Goal: Information Seeking & Learning: Learn about a topic

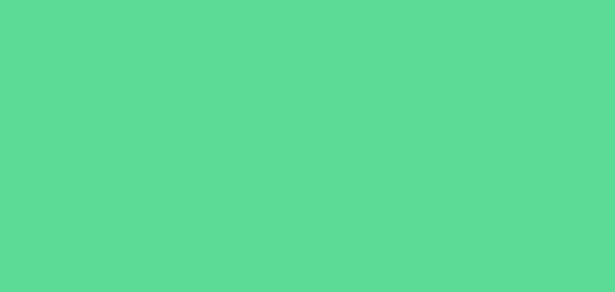
scroll to position [65, 0]
drag, startPoint x: 148, startPoint y: 32, endPoint x: 386, endPoint y: 259, distance: 329.4
click at [385, 262] on div at bounding box center [307, 146] width 615 height 292
